Goal: Task Accomplishment & Management: Complete application form

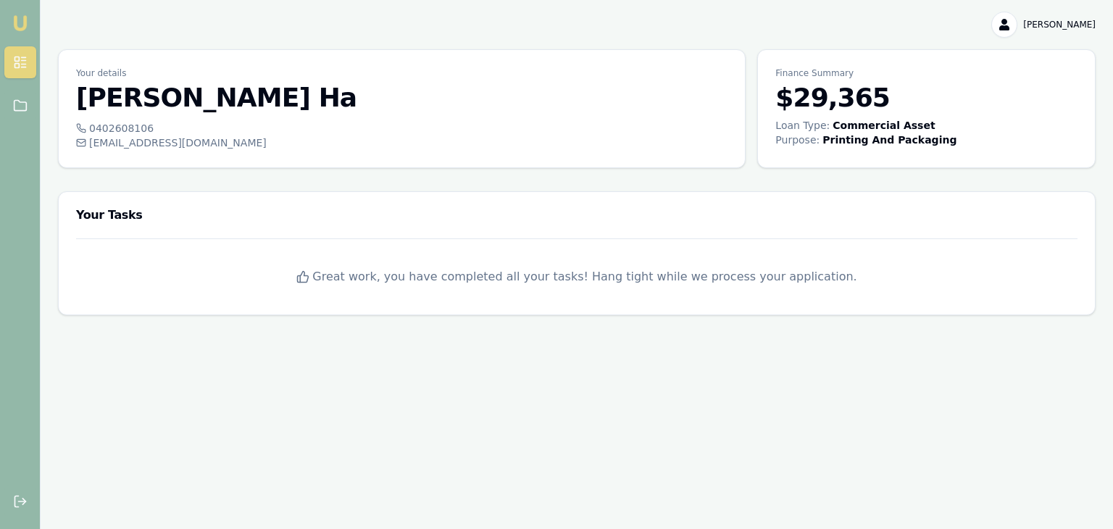
click at [1066, 24] on html "Emu Broker [PERSON_NAME] Toggle Menu Your details [PERSON_NAME] 0402608106 [EMA…" at bounding box center [556, 264] width 1113 height 529
click at [1040, 88] on div "Logout" at bounding box center [1048, 85] width 85 height 23
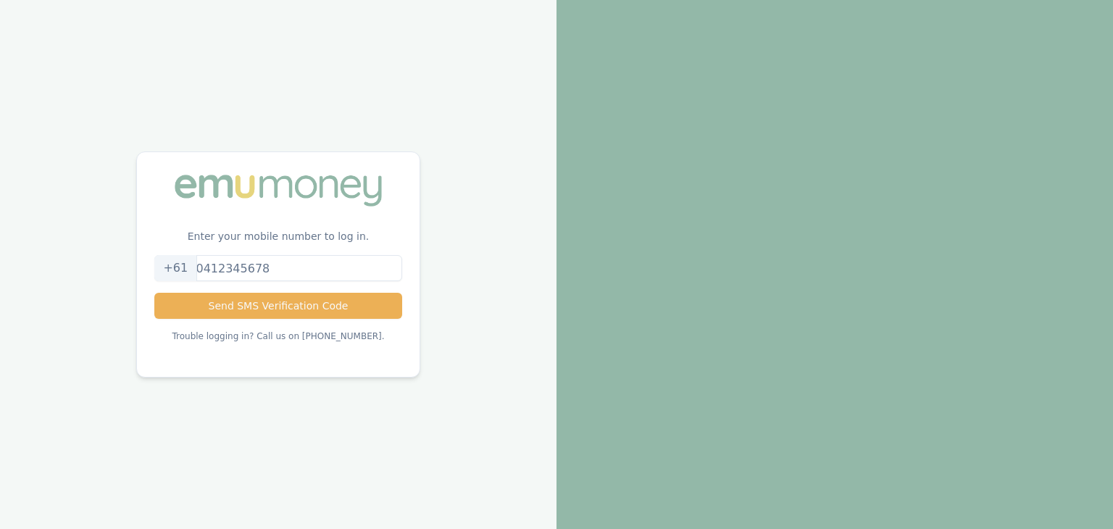
drag, startPoint x: 282, startPoint y: 262, endPoint x: 259, endPoint y: 264, distance: 23.3
click at [259, 264] on input "tel" at bounding box center [277, 268] width 247 height 26
type input "0414629141"
click at [280, 308] on button "Send SMS Verification Code" at bounding box center [277, 306] width 247 height 26
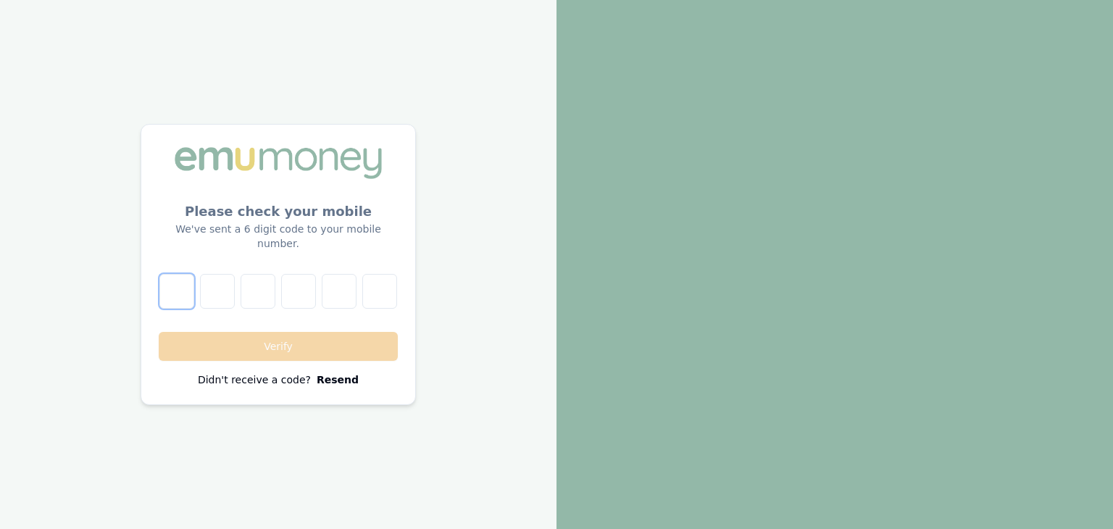
click at [177, 281] on input "number" at bounding box center [176, 291] width 35 height 35
type input "0"
type input "1"
type input "0"
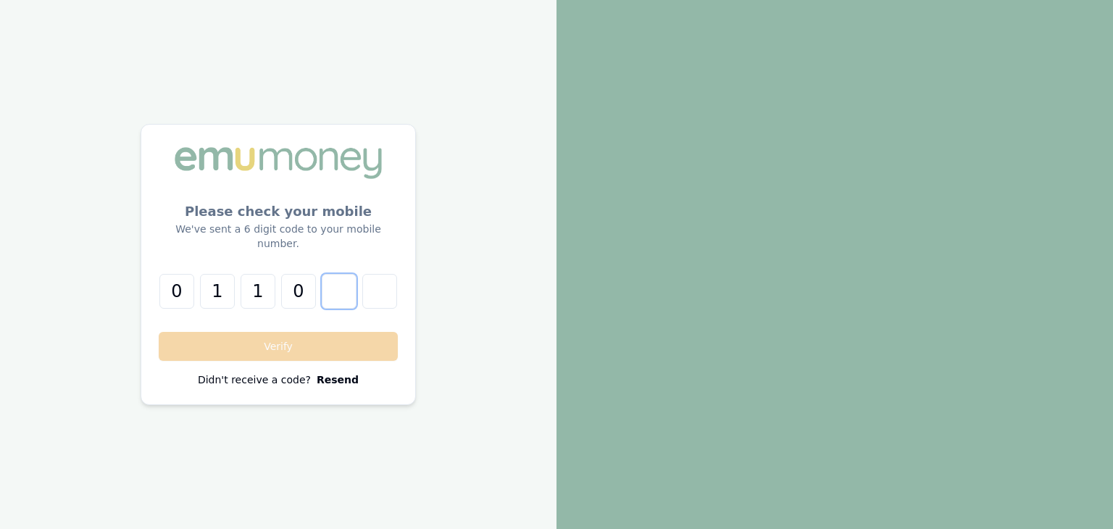
type input "6"
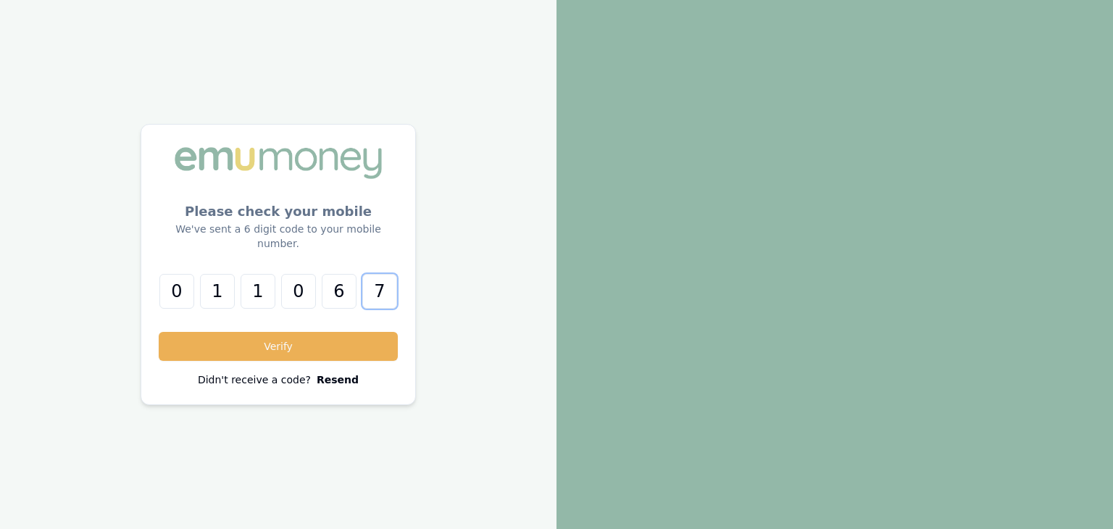
type input "7"
click at [159, 332] on button "Verify" at bounding box center [278, 346] width 239 height 29
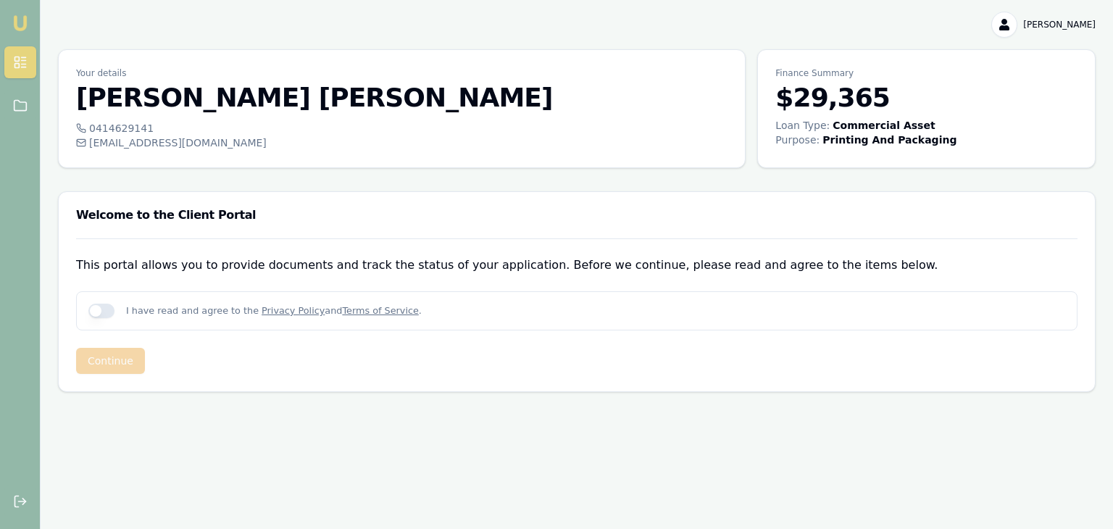
click at [109, 307] on button "button" at bounding box center [101, 310] width 26 height 14
checkbox input "true"
click at [121, 361] on button "Continue" at bounding box center [110, 361] width 69 height 26
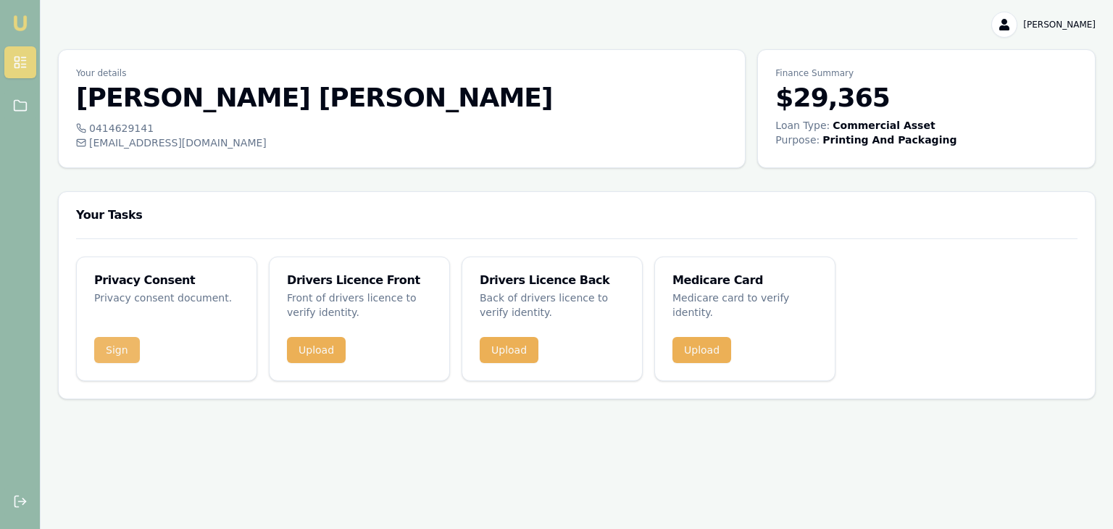
click at [111, 351] on button "Sign" at bounding box center [117, 350] width 46 height 26
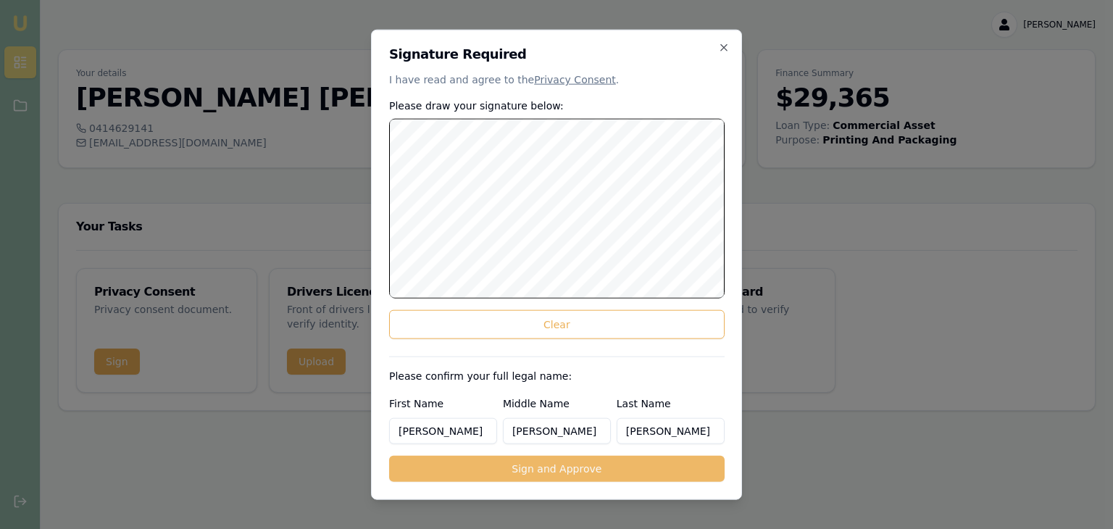
click at [563, 466] on button "Sign and Approve" at bounding box center [556, 468] width 335 height 26
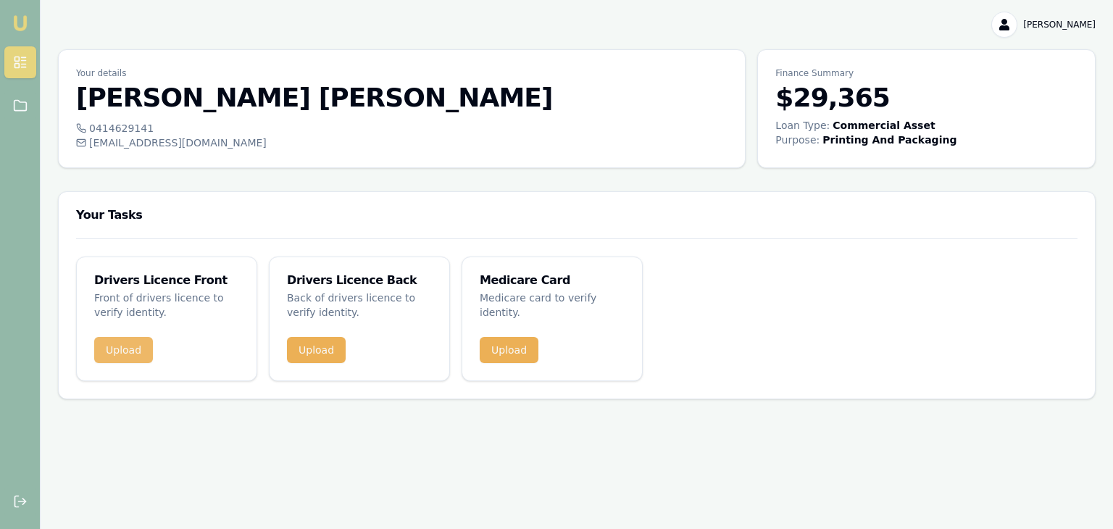
click at [133, 353] on button "Upload" at bounding box center [123, 350] width 59 height 26
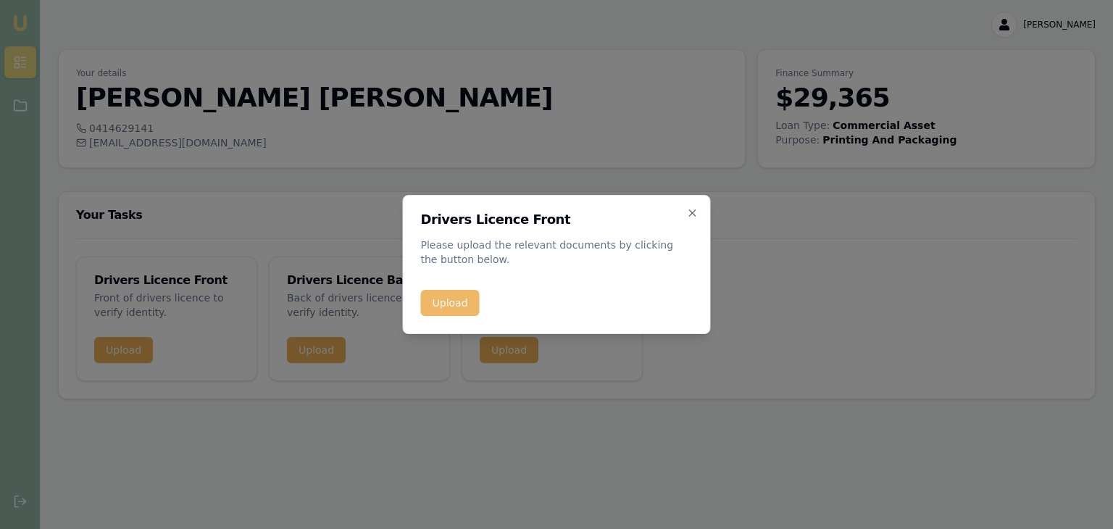
click at [445, 301] on button "Upload" at bounding box center [450, 303] width 59 height 26
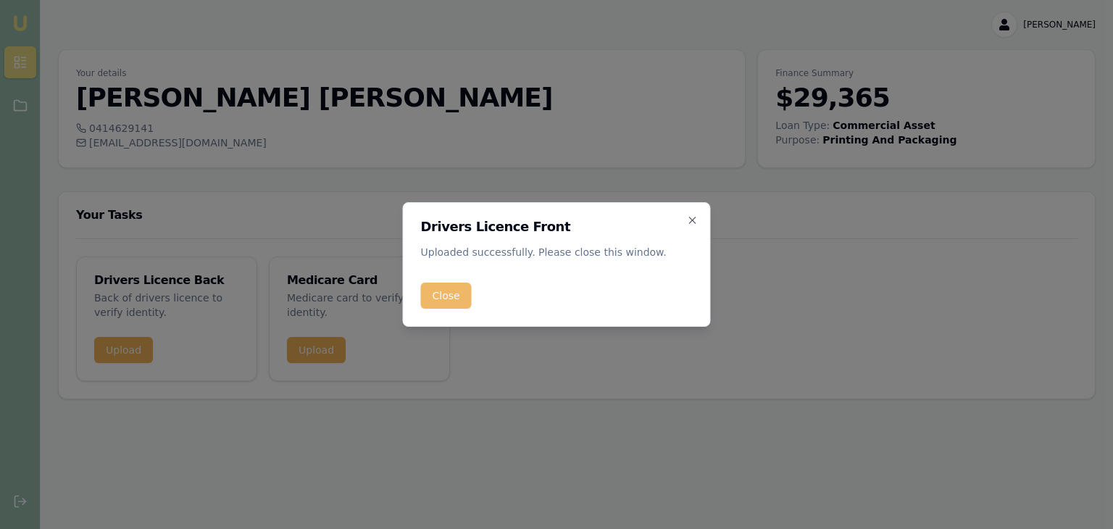
click at [451, 294] on button "Close" at bounding box center [446, 295] width 51 height 26
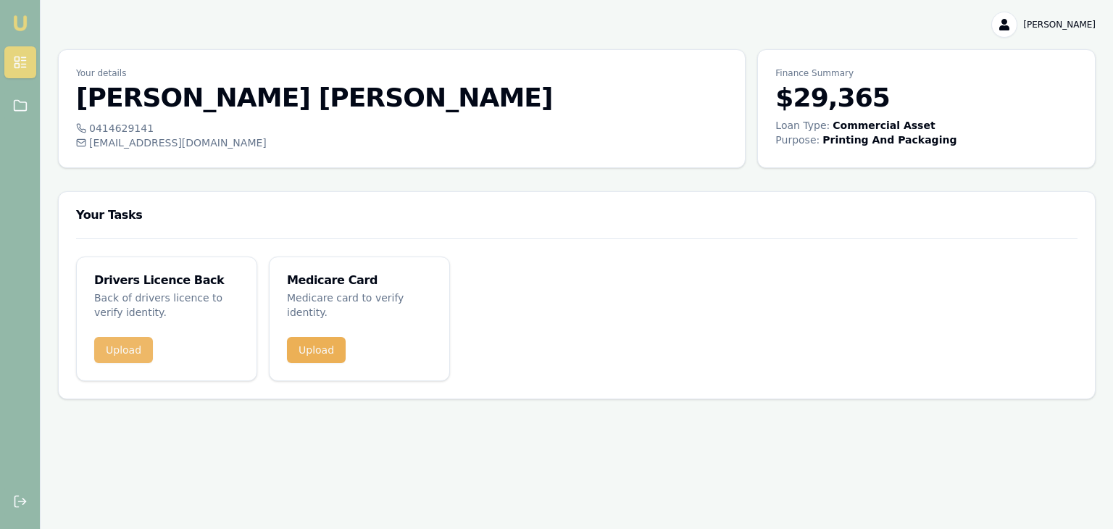
click at [130, 353] on button "Upload" at bounding box center [123, 350] width 59 height 26
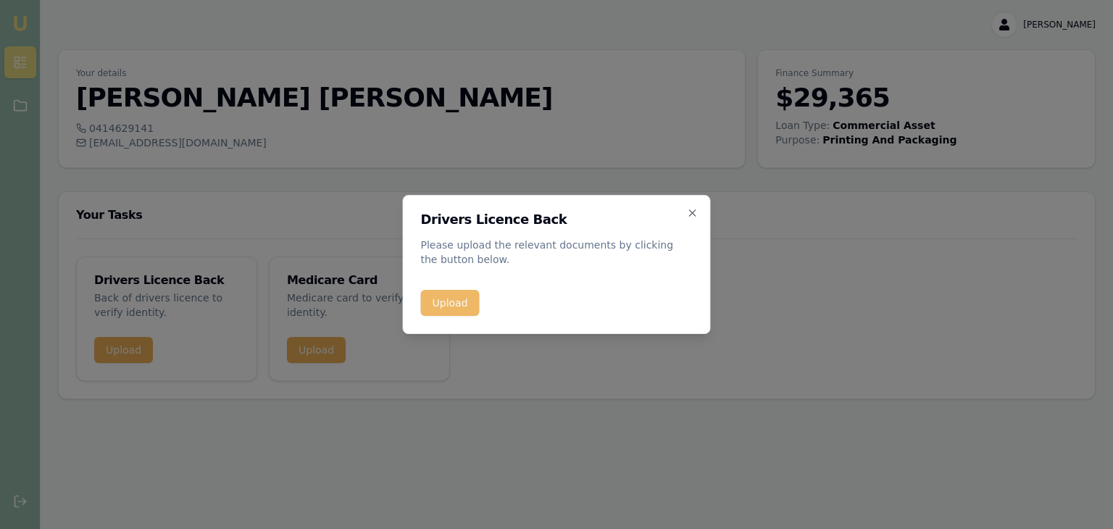
click at [451, 306] on button "Upload" at bounding box center [450, 303] width 59 height 26
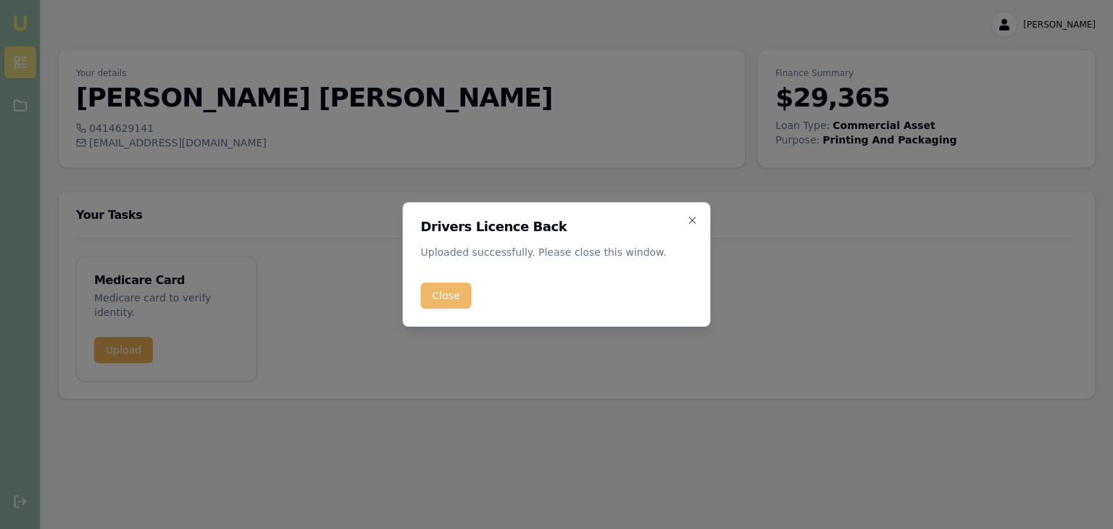
click at [456, 298] on button "Close" at bounding box center [446, 295] width 51 height 26
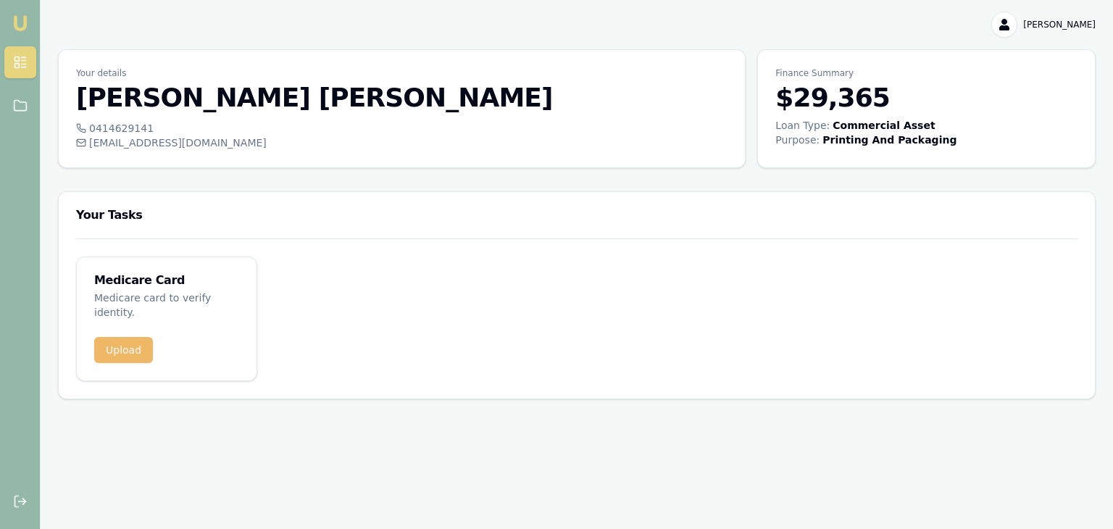
click at [124, 338] on button "Upload" at bounding box center [123, 350] width 59 height 26
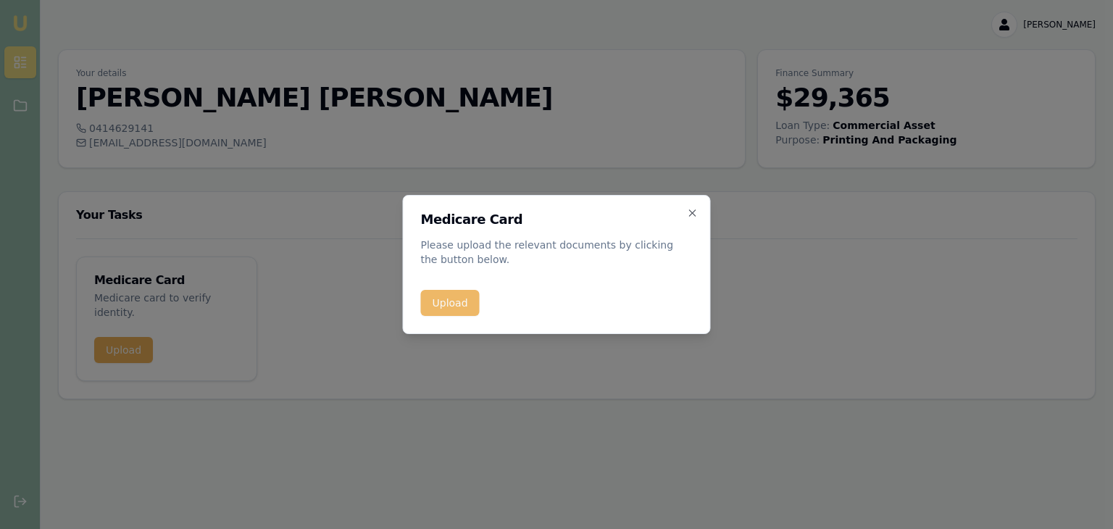
click at [450, 307] on button "Upload" at bounding box center [450, 303] width 59 height 26
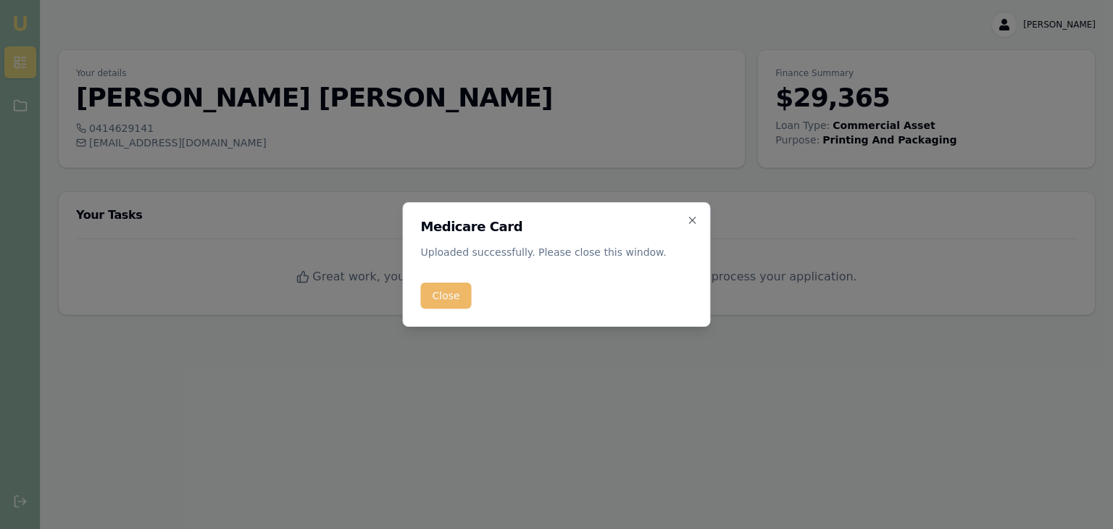
click at [441, 290] on button "Close" at bounding box center [446, 295] width 51 height 26
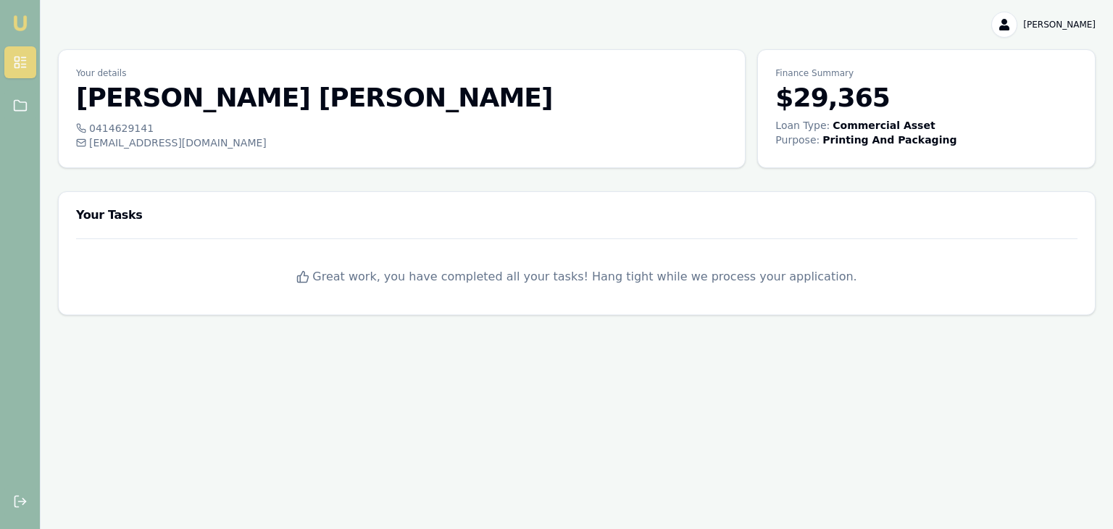
click at [277, 229] on div "Your Tasks" at bounding box center [577, 215] width 1036 height 46
